Goal: Task Accomplishment & Management: Manage account settings

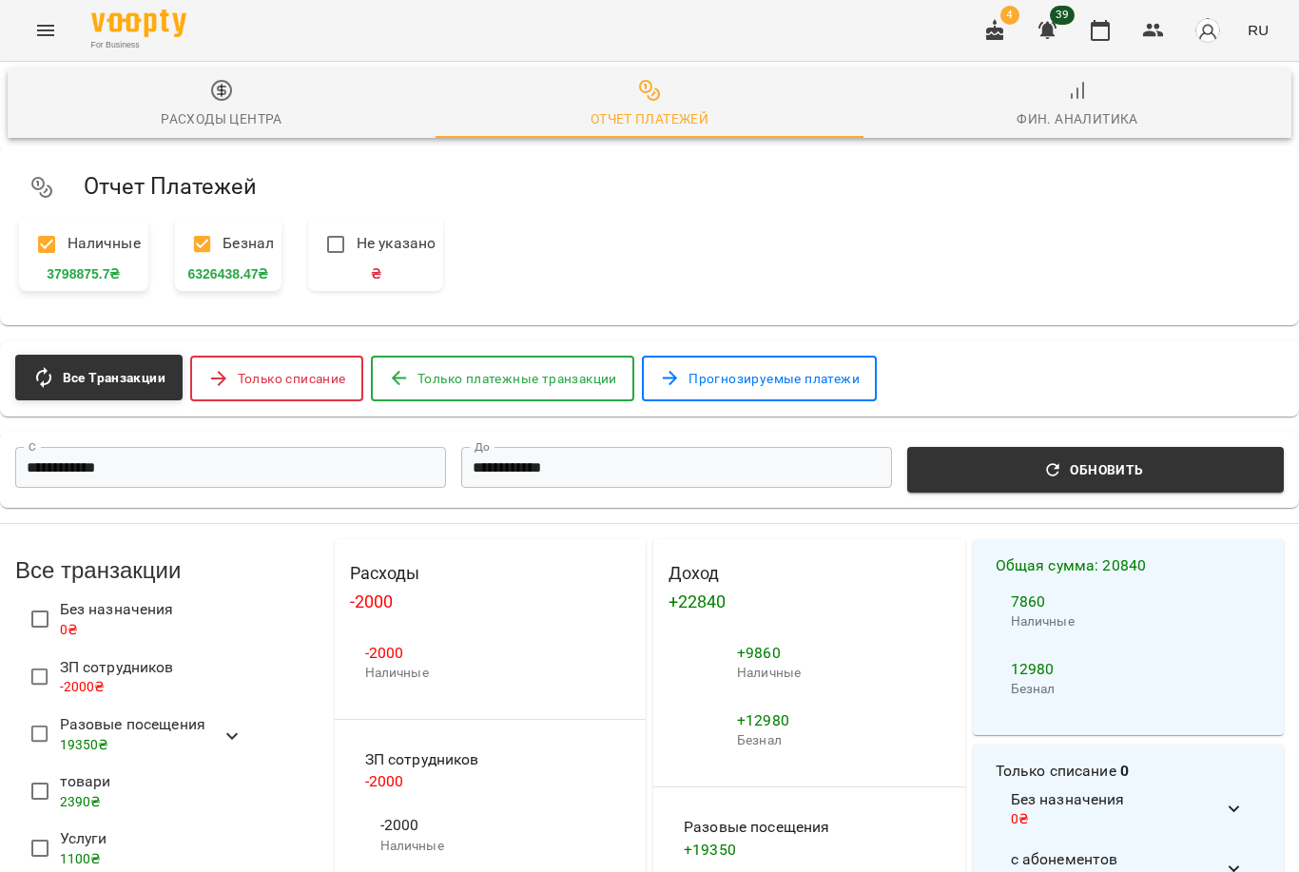
scroll to position [84, 0]
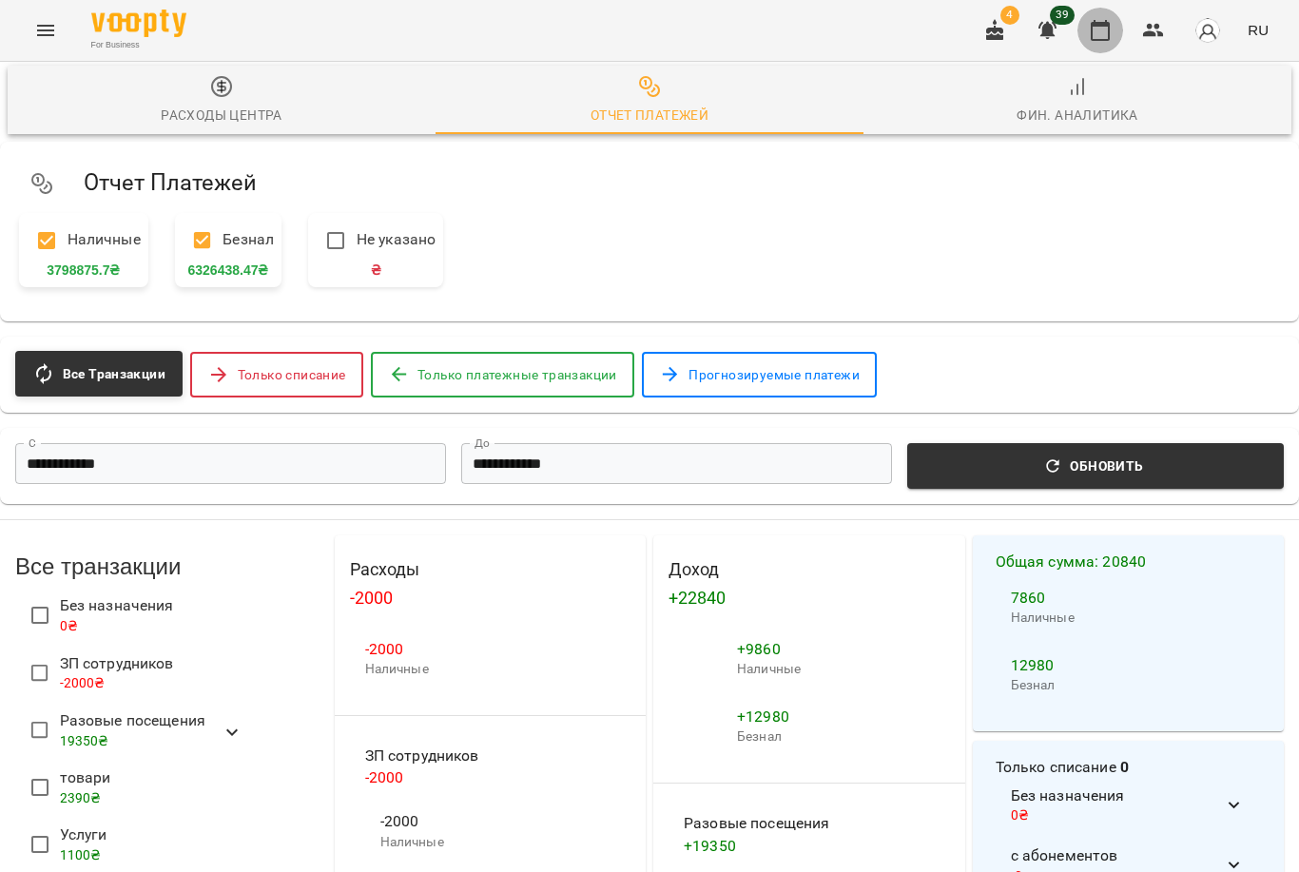
click at [1106, 35] on icon "button" at bounding box center [1100, 30] width 23 height 23
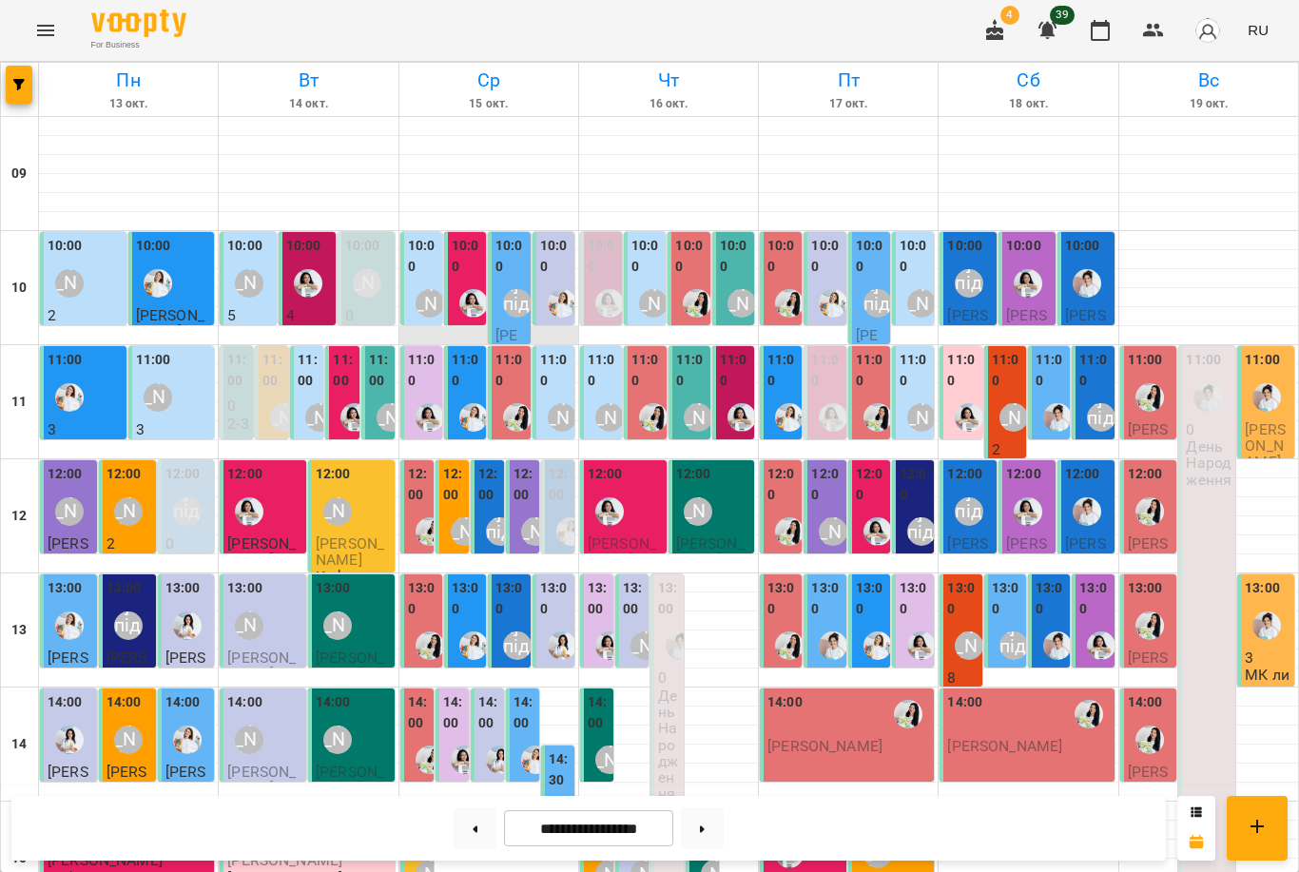
scroll to position [112, 0]
click at [315, 269] on img "Анна Білан" at bounding box center [308, 283] width 29 height 29
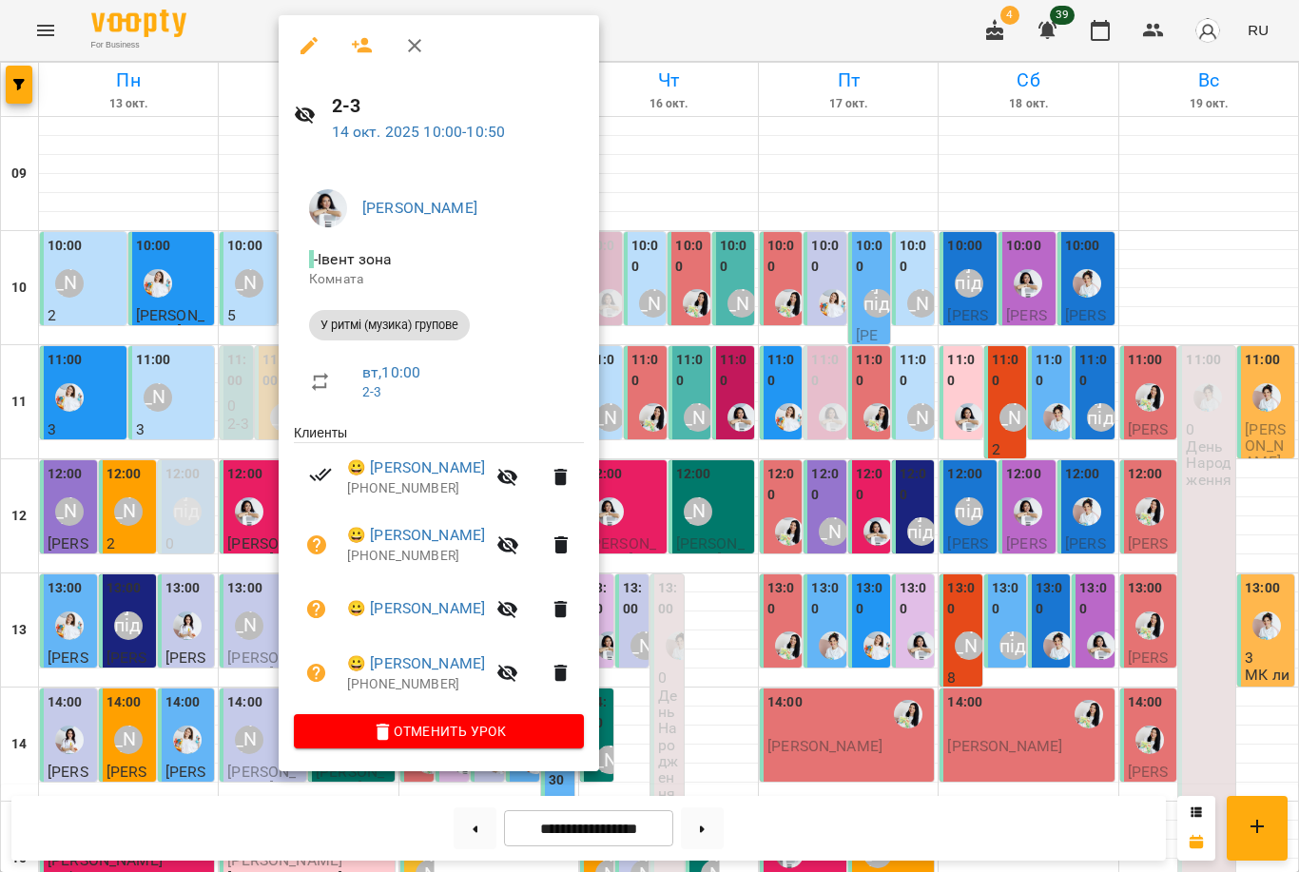
click at [878, 271] on div at bounding box center [649, 436] width 1299 height 872
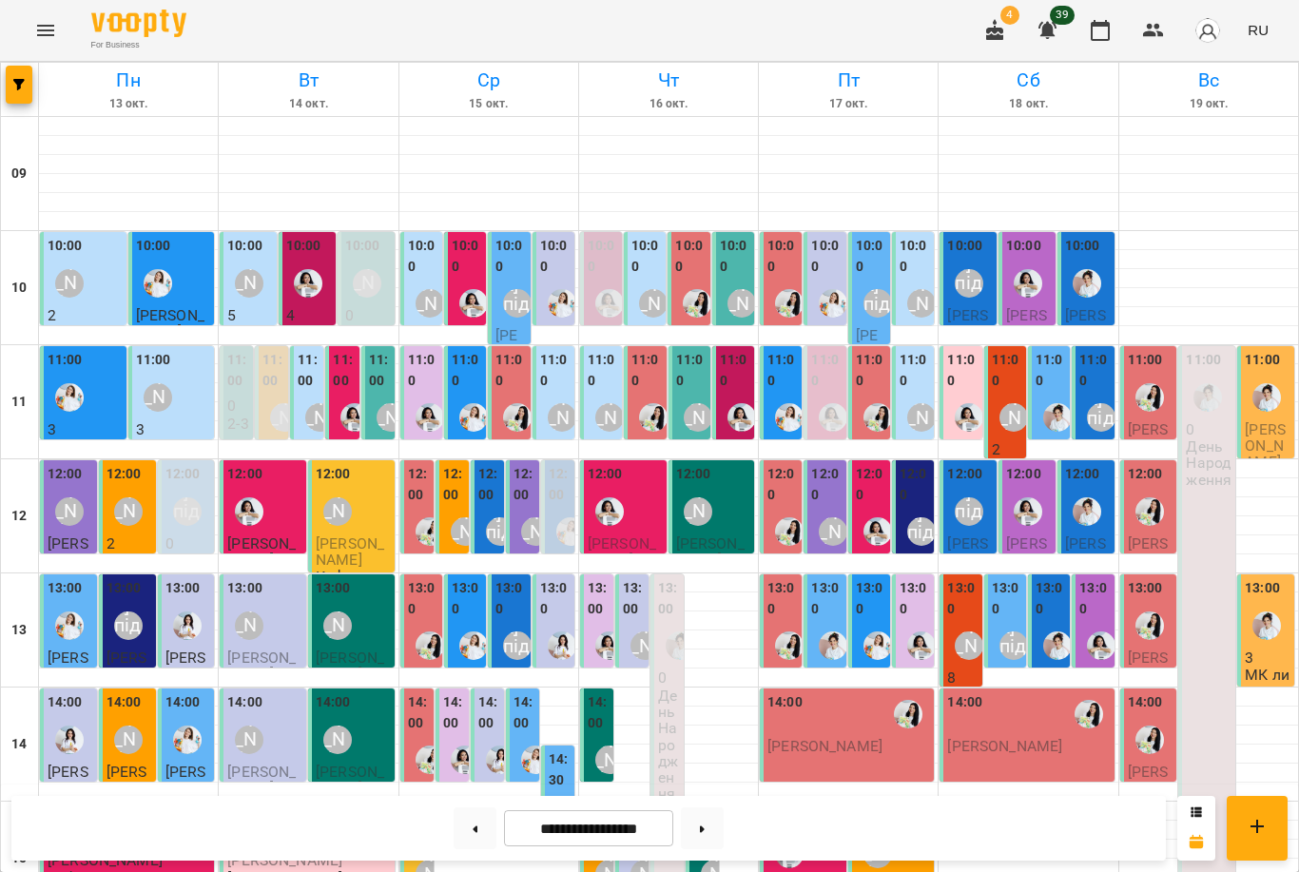
click at [387, 350] on label "11:00" at bounding box center [380, 370] width 22 height 41
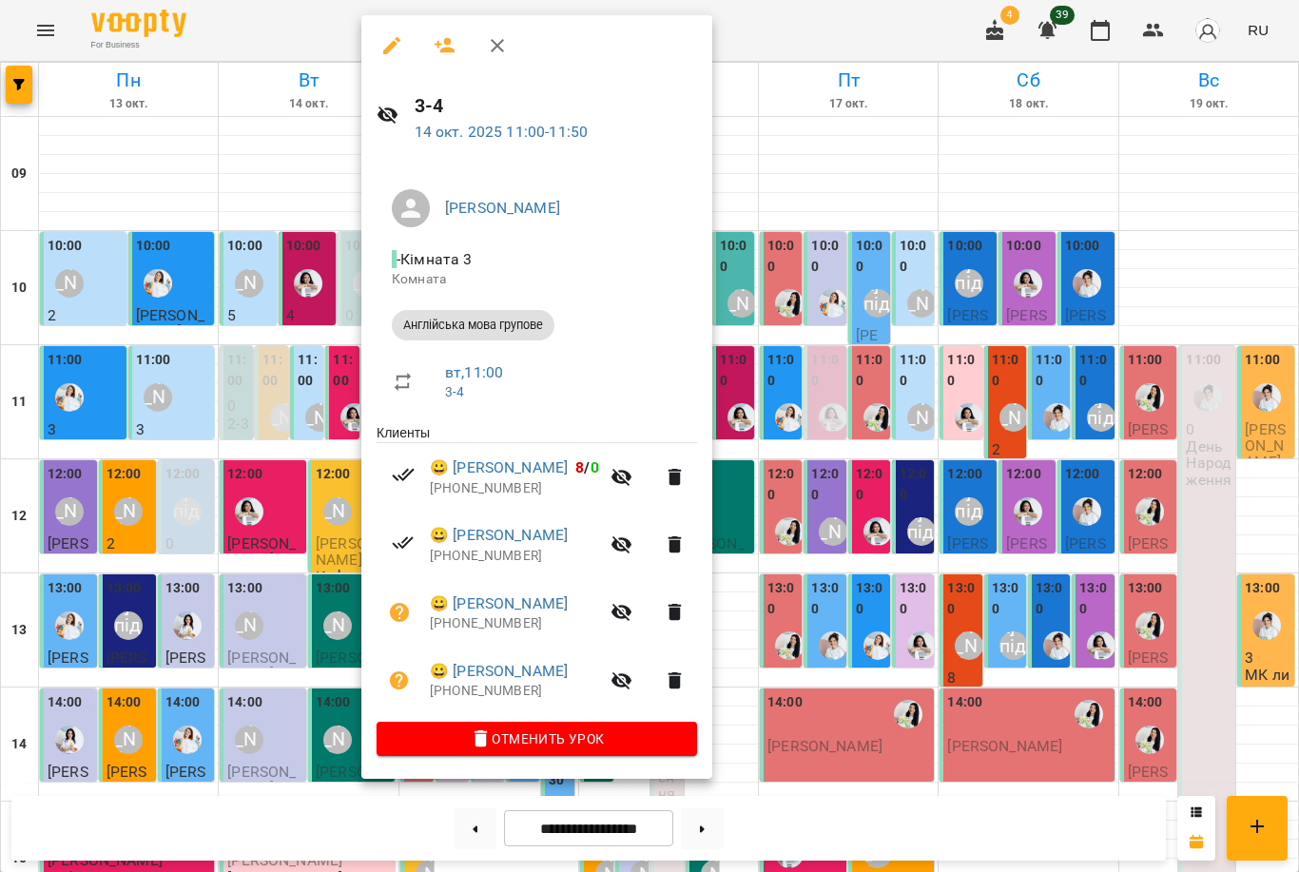
click at [255, 395] on div at bounding box center [649, 436] width 1299 height 872
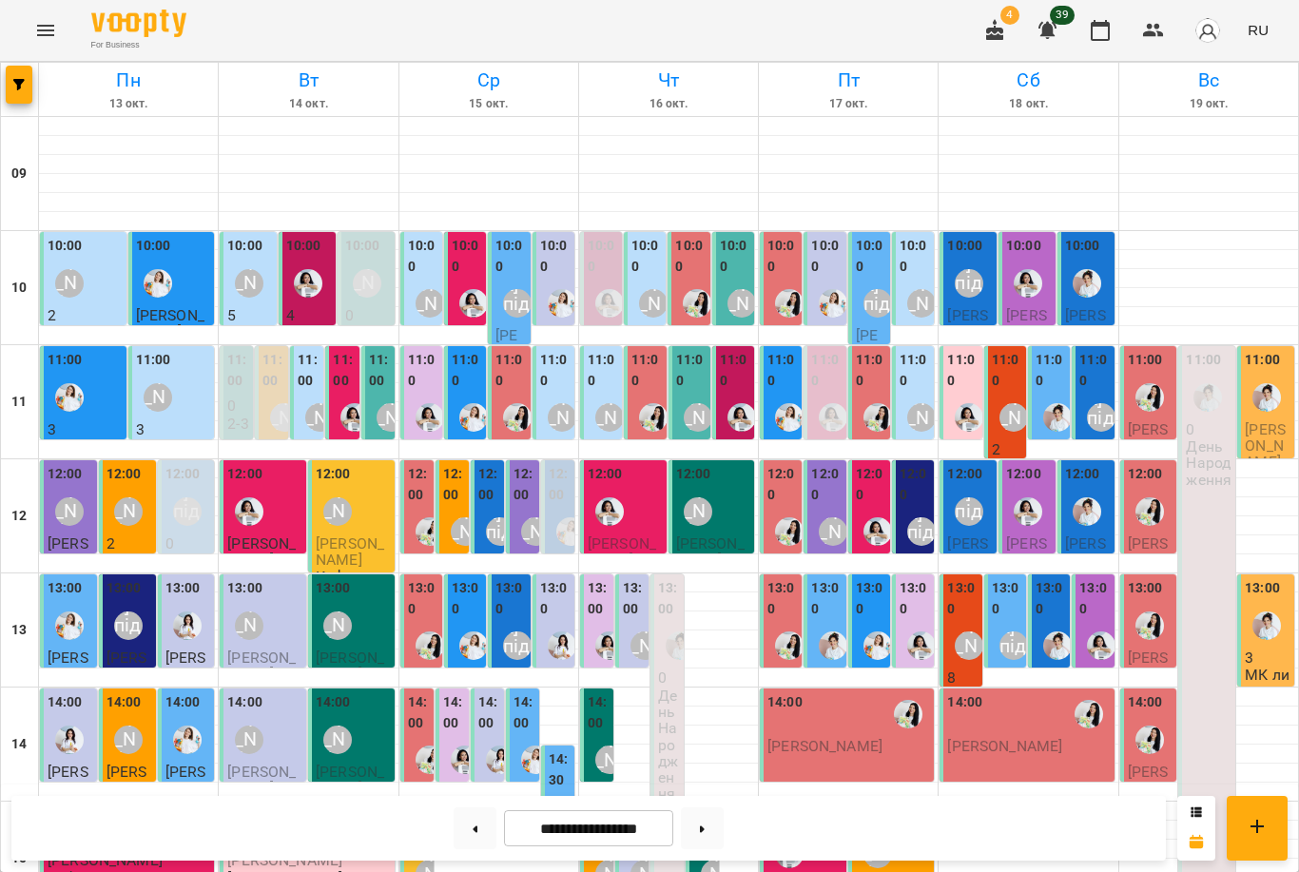
click at [341, 396] on div at bounding box center [355, 418] width 44 height 44
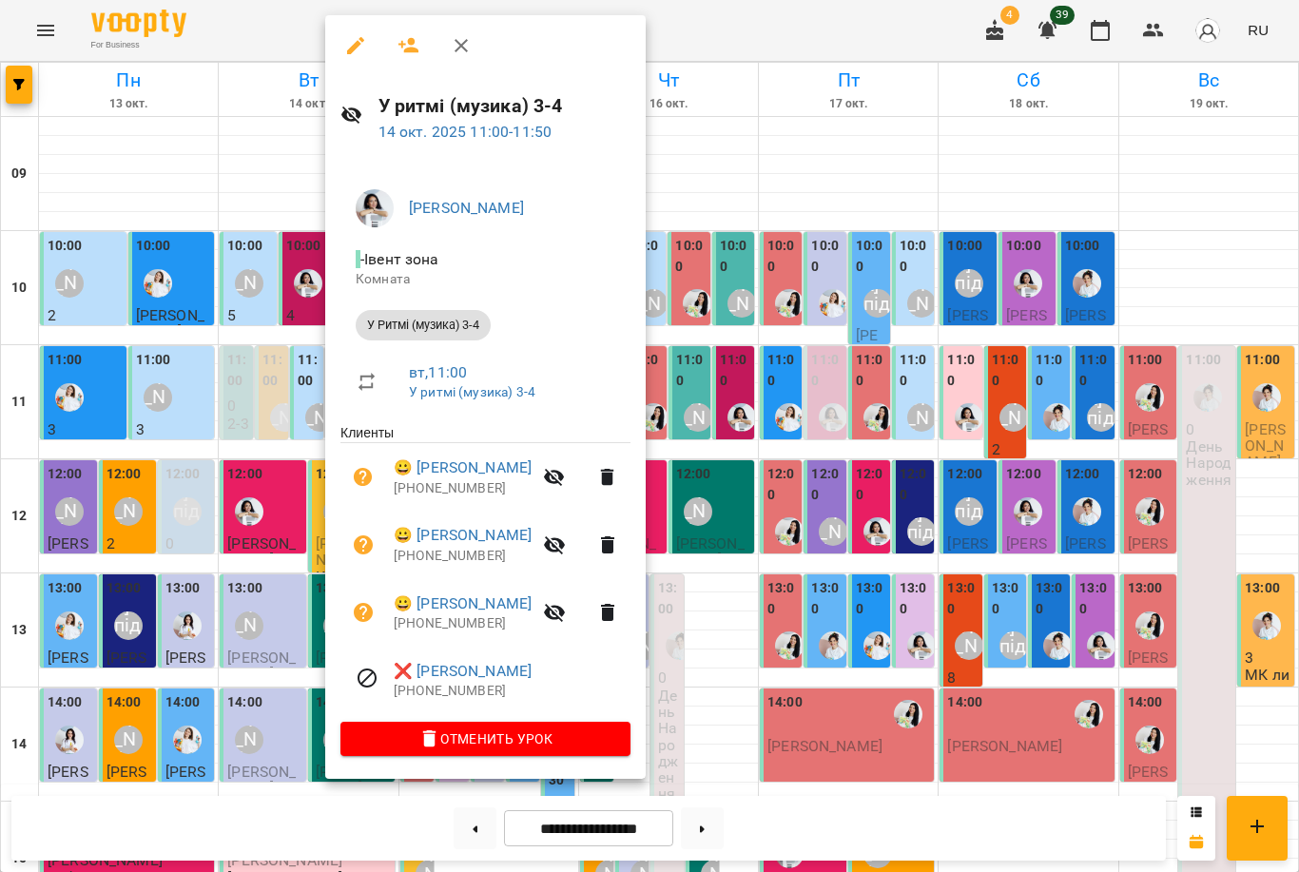
click at [318, 288] on div at bounding box center [649, 436] width 1299 height 872
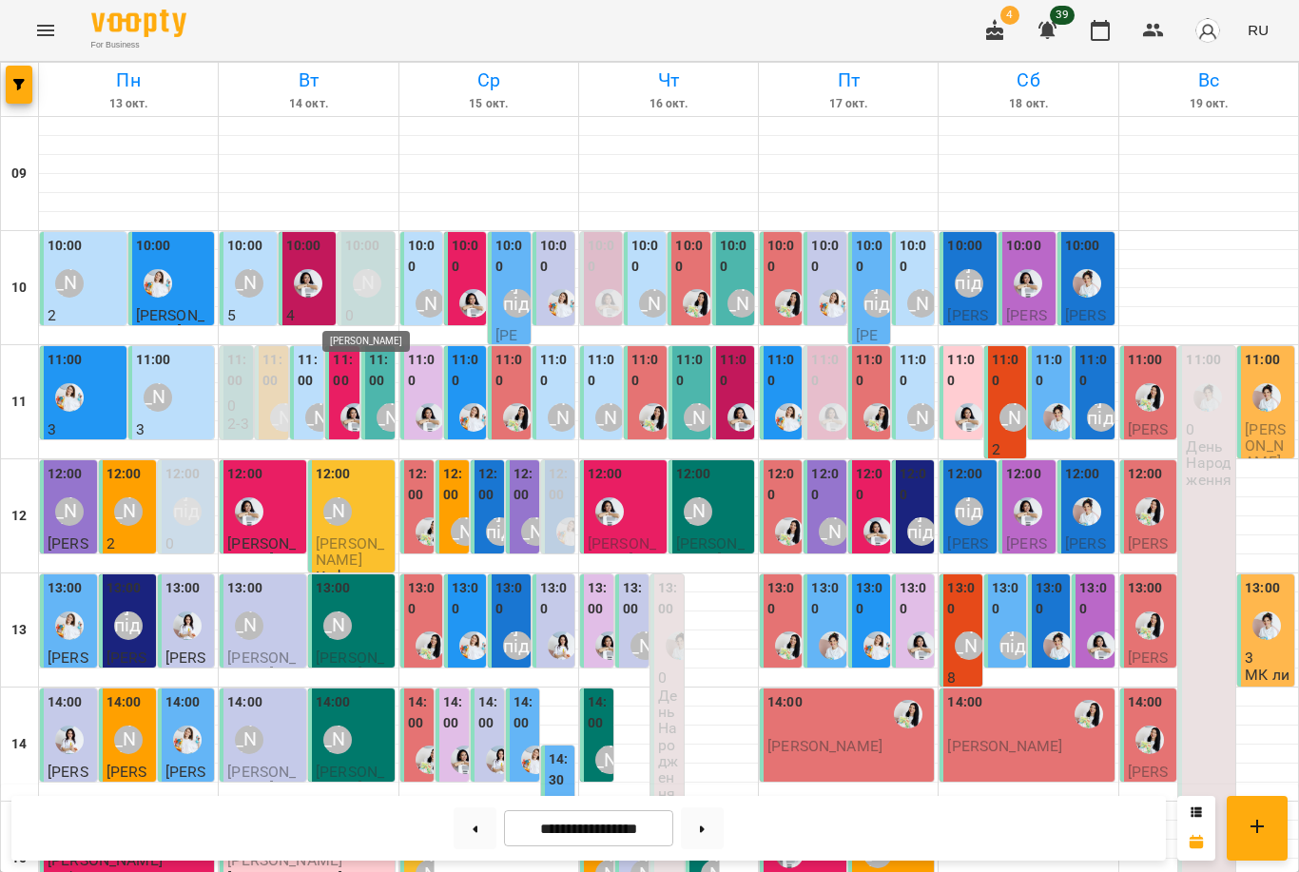
click at [352, 403] on img "Анна Білан" at bounding box center [354, 417] width 29 height 29
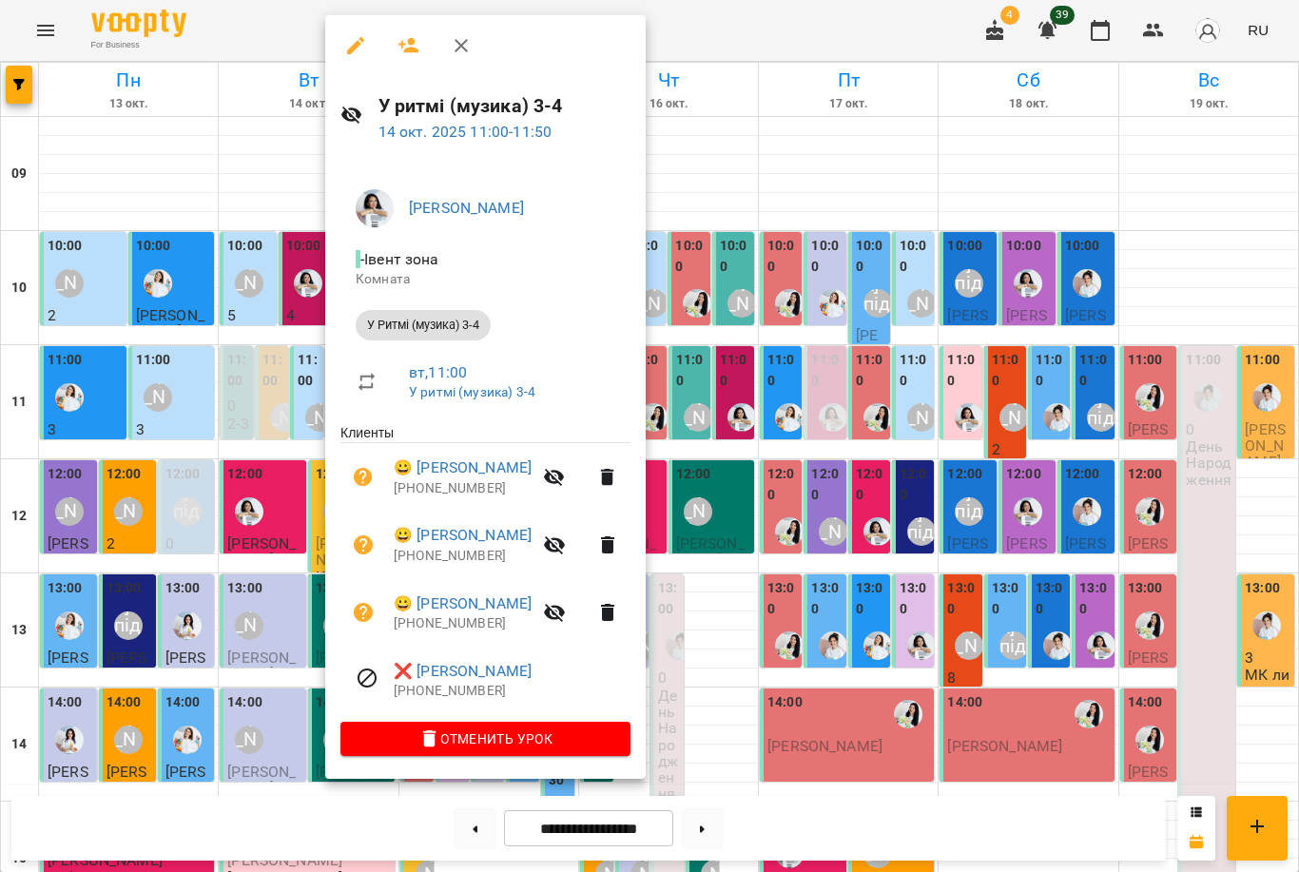
click at [274, 425] on div at bounding box center [649, 436] width 1299 height 872
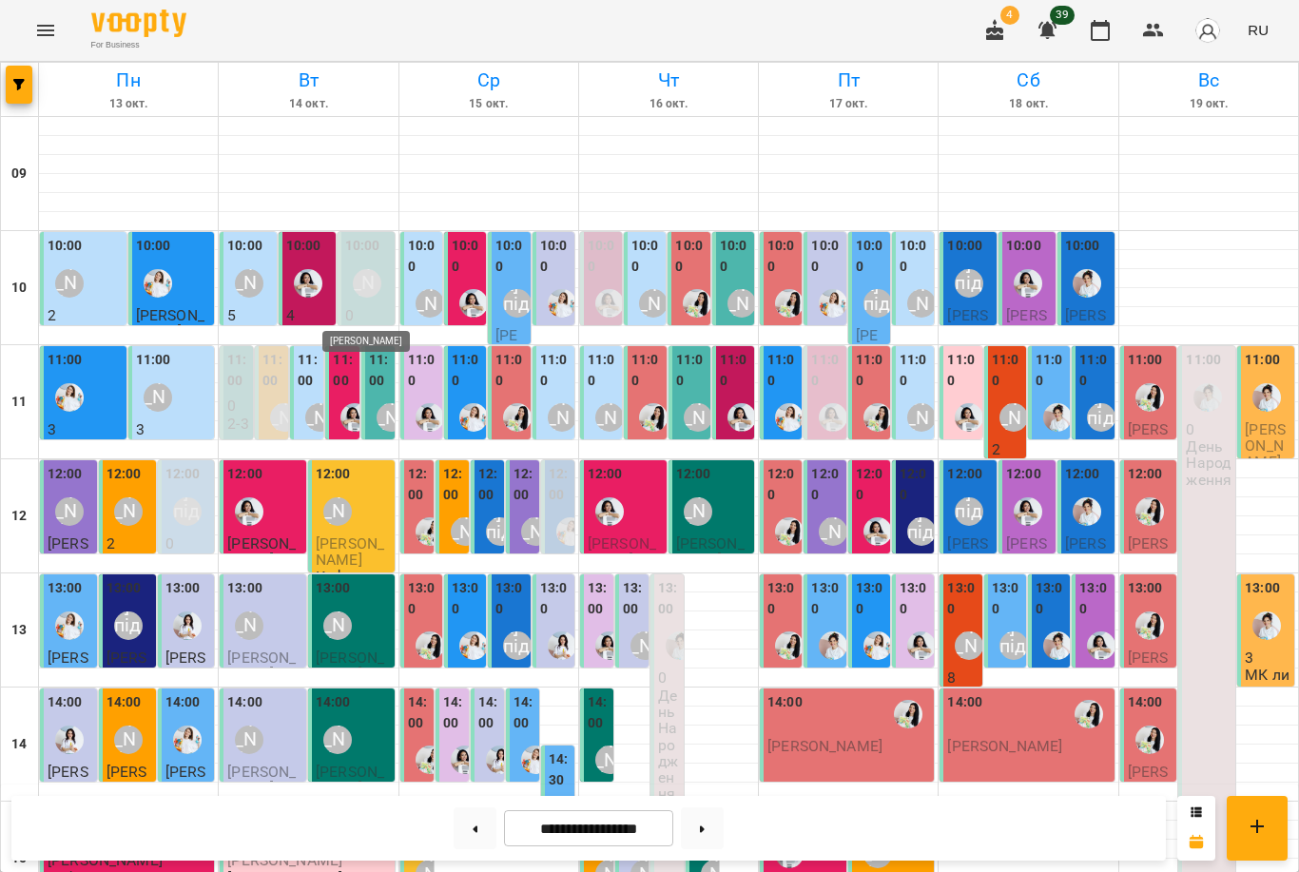
click at [354, 403] on img "Анна Білан" at bounding box center [354, 417] width 29 height 29
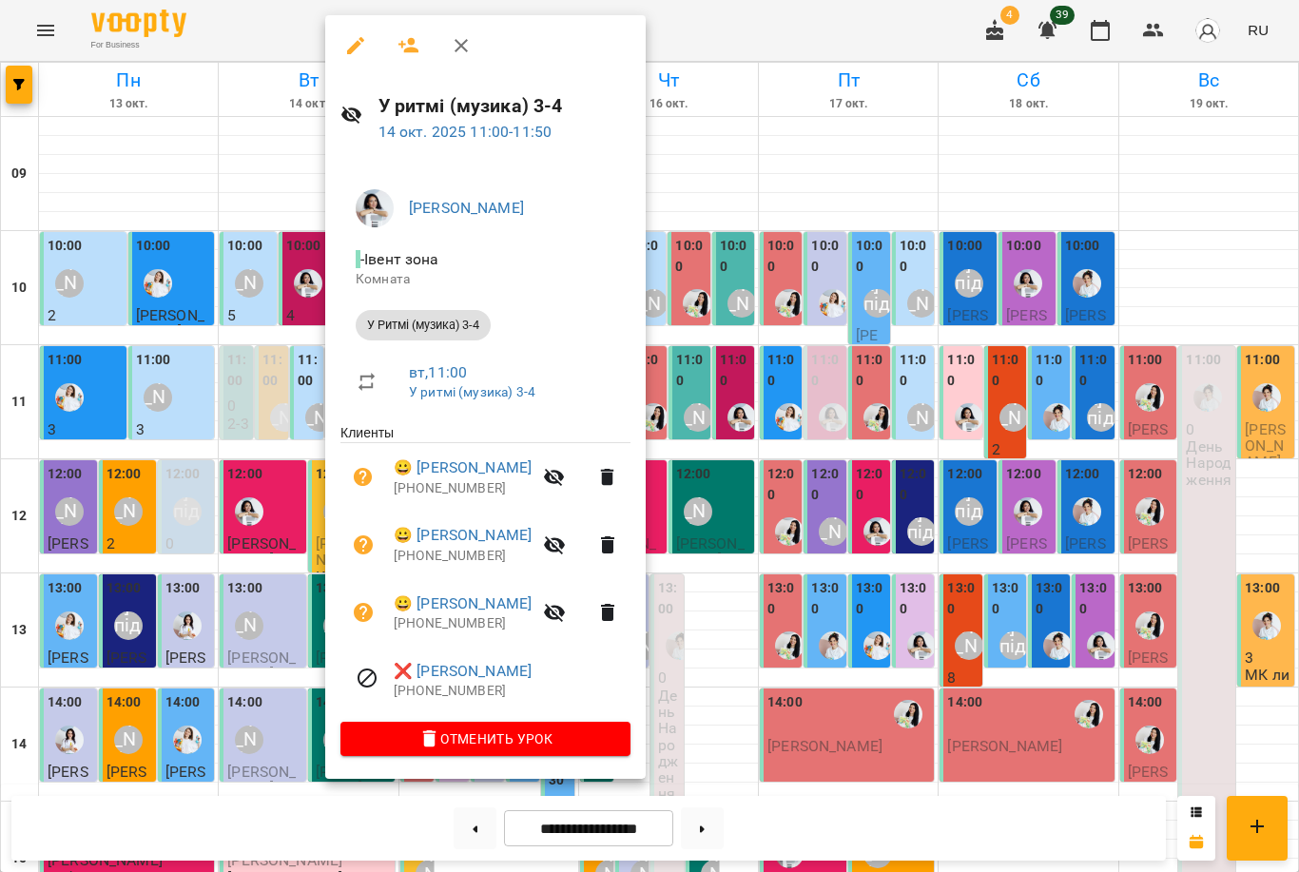
click at [265, 516] on div at bounding box center [649, 436] width 1299 height 872
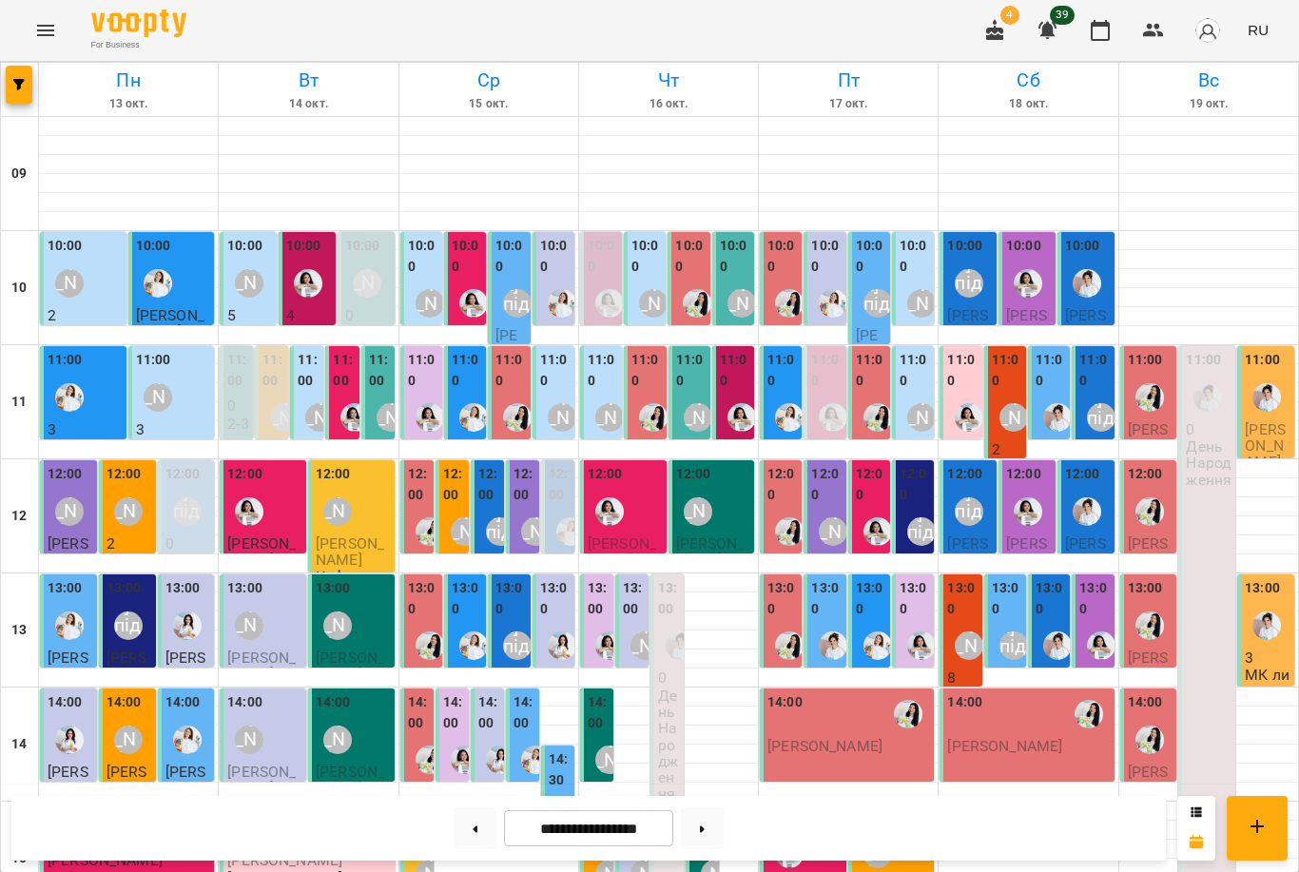
click at [360, 578] on div "13:00 Міс [PERSON_NAME]" at bounding box center [353, 612] width 75 height 69
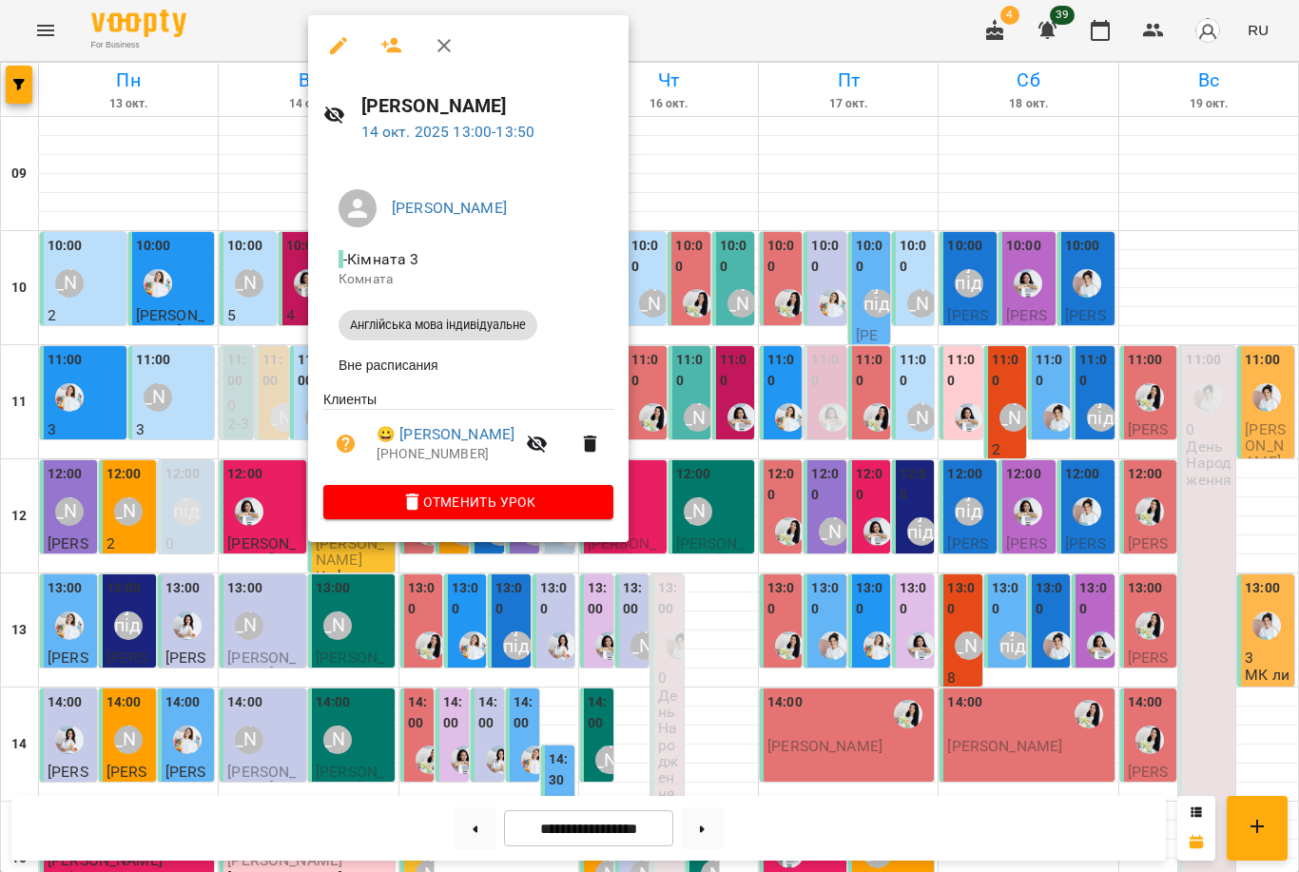
click at [301, 497] on div at bounding box center [649, 436] width 1299 height 872
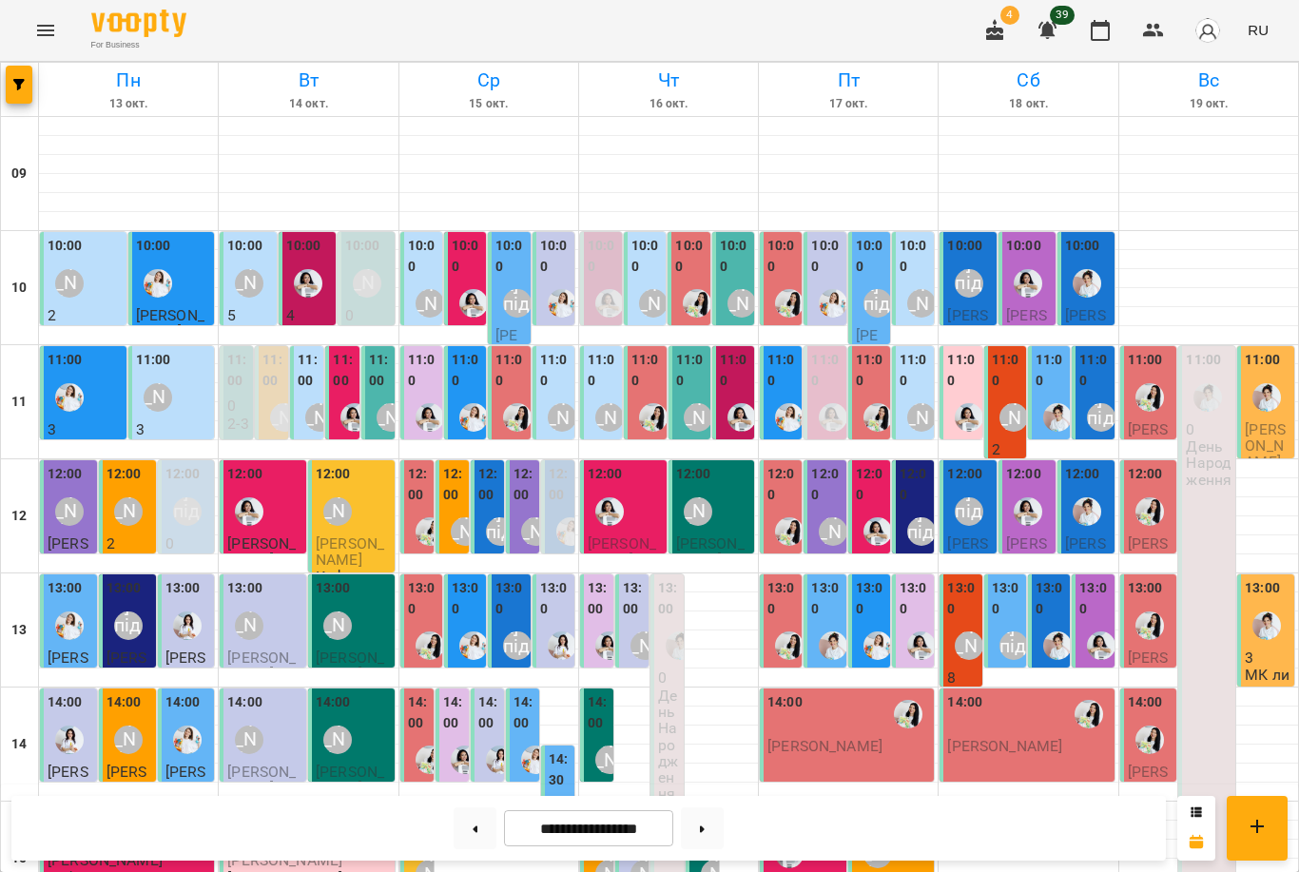
scroll to position [264, 0]
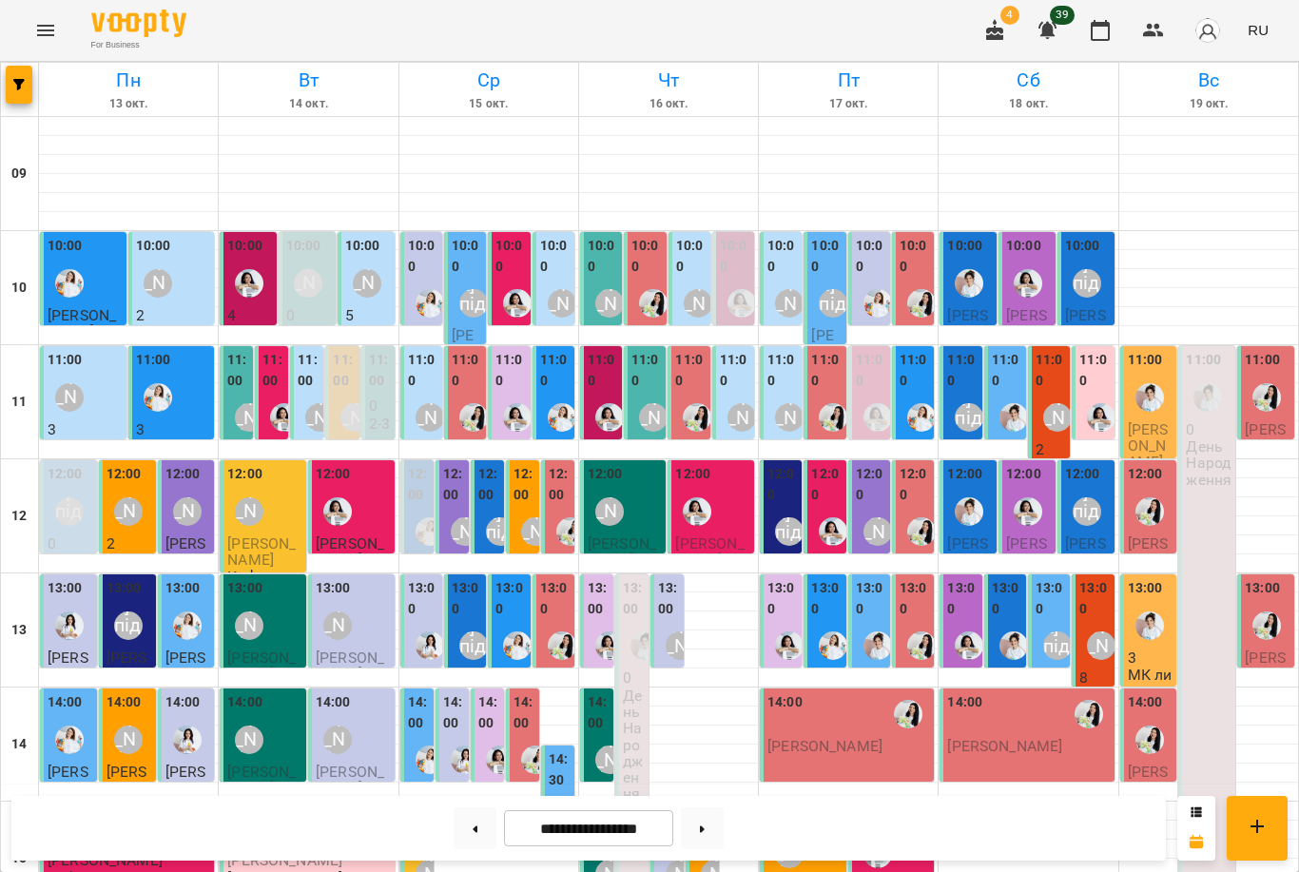
scroll to position [478, 0]
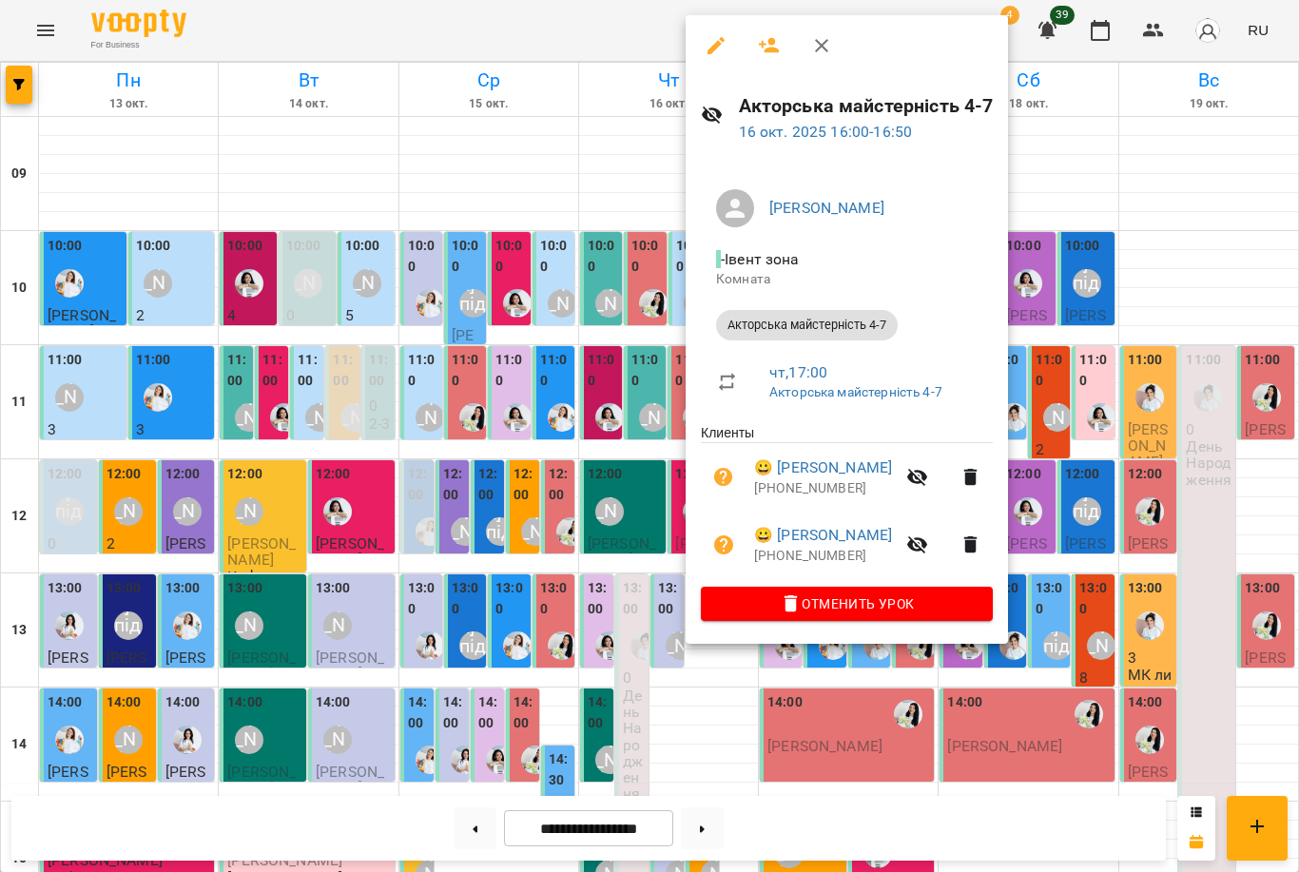
click at [636, 447] on div at bounding box center [649, 436] width 1299 height 872
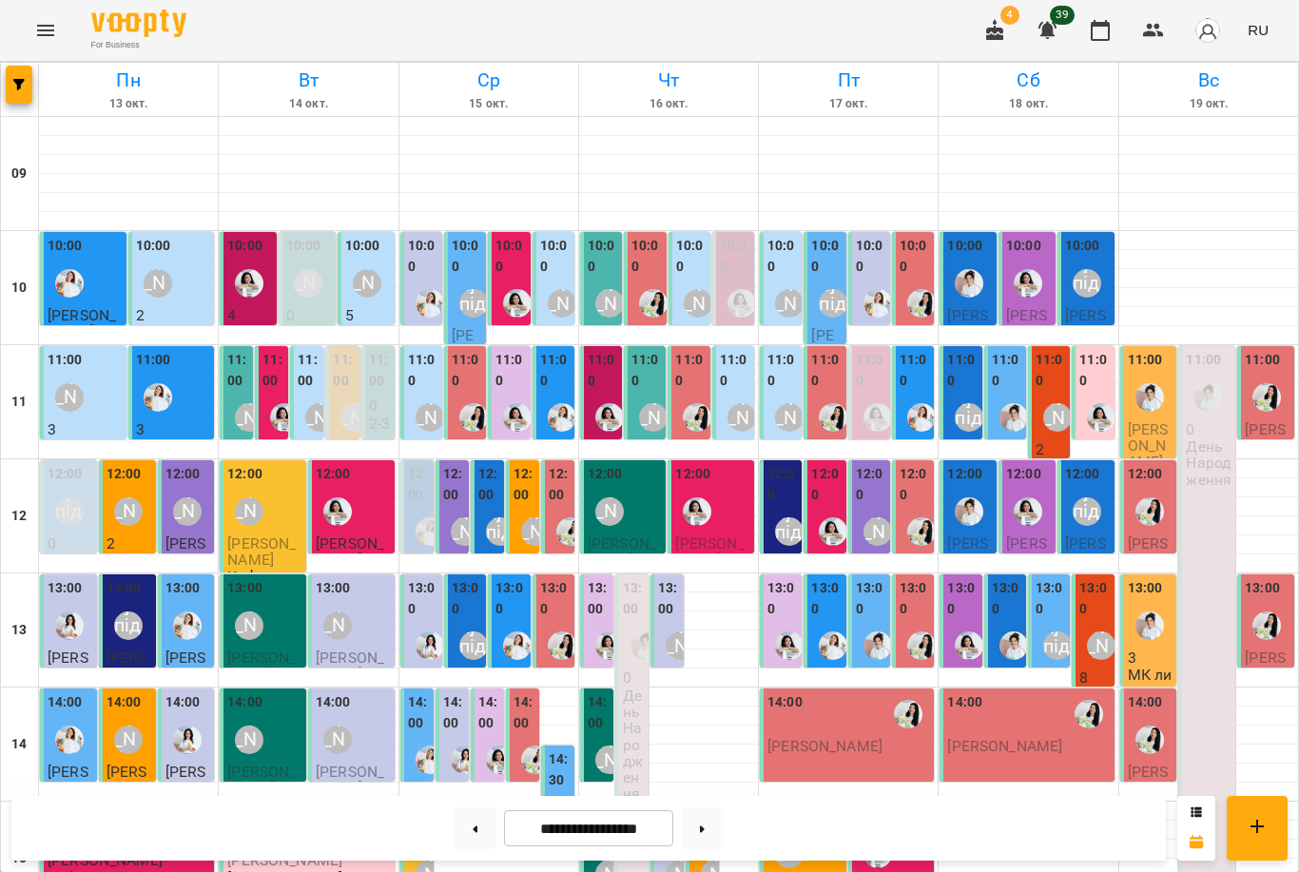
click at [710, 806] on label "15:00" at bounding box center [704, 826] width 22 height 41
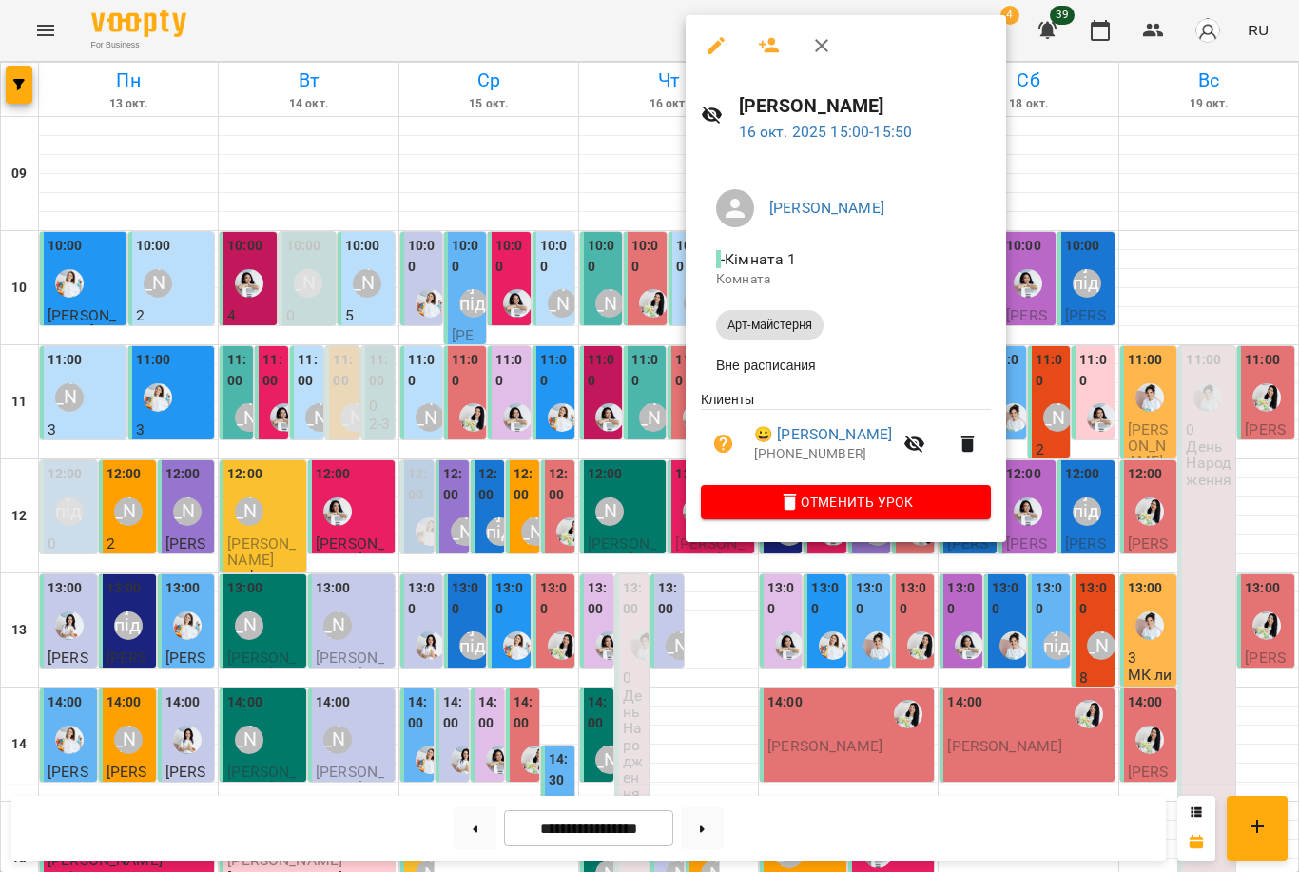
click at [637, 387] on div at bounding box center [649, 436] width 1299 height 872
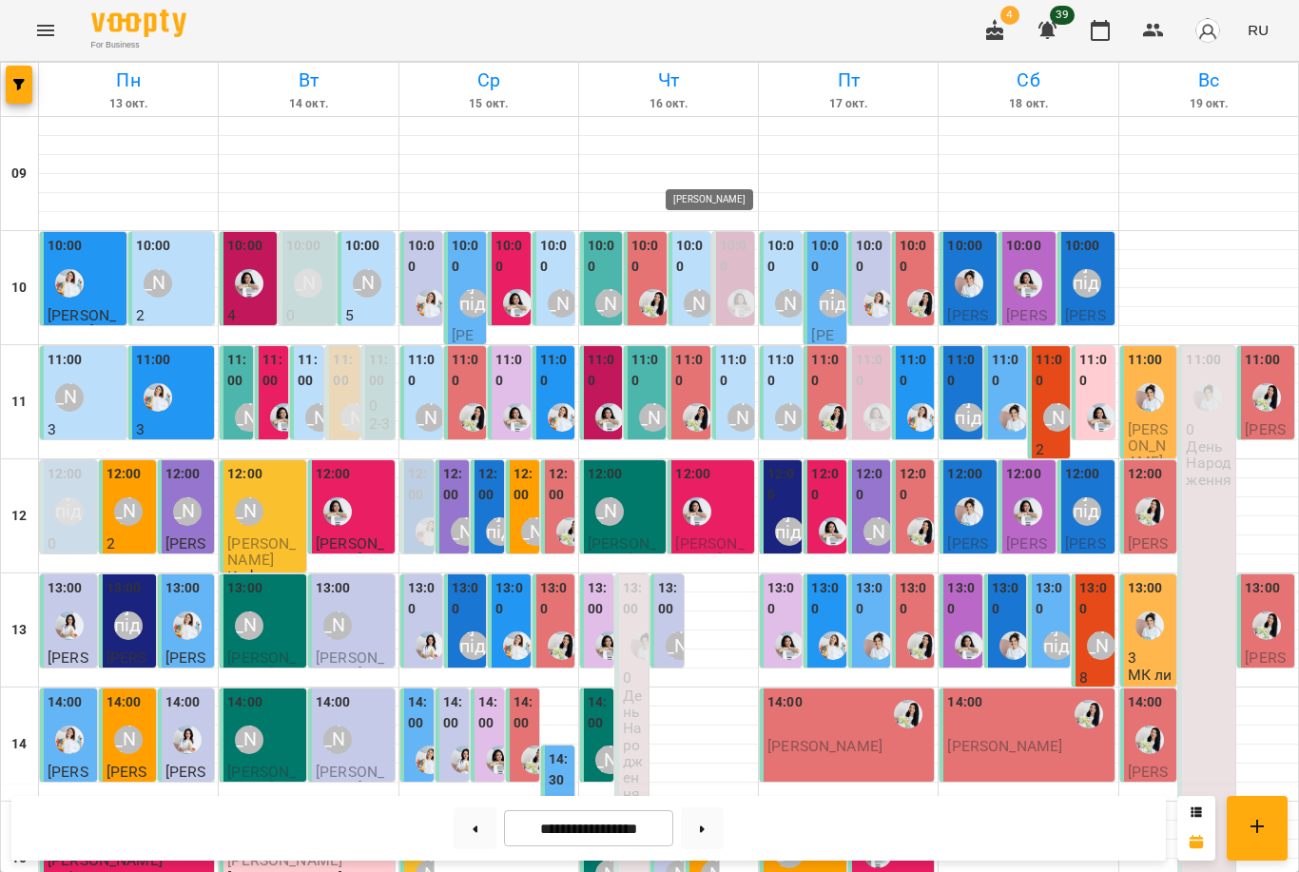
scroll to position [254, 0]
click at [256, 497] on div "[PERSON_NAME]" at bounding box center [249, 511] width 29 height 29
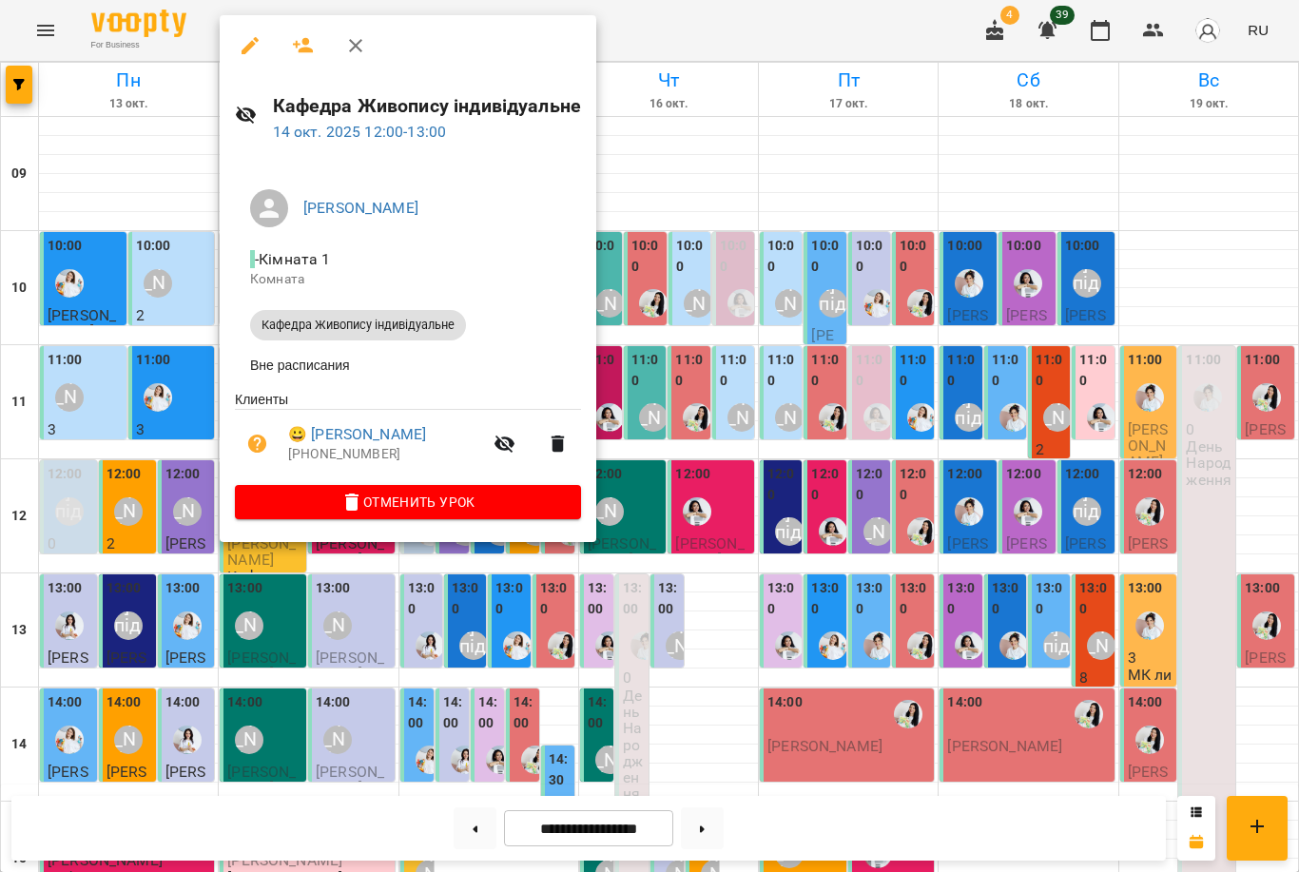
click at [863, 358] on div at bounding box center [649, 436] width 1299 height 872
